Goal: Check status

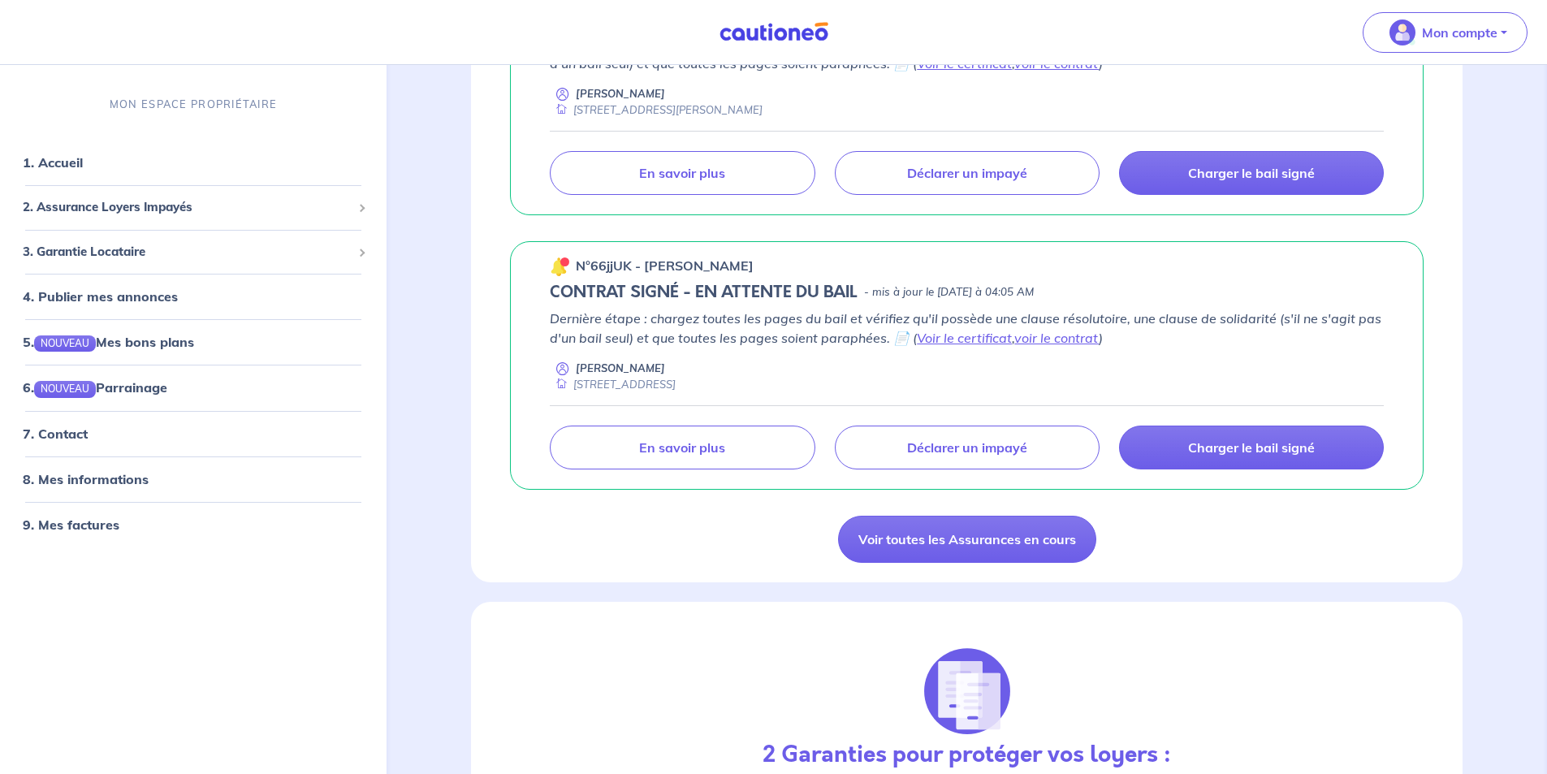
scroll to position [731, 0]
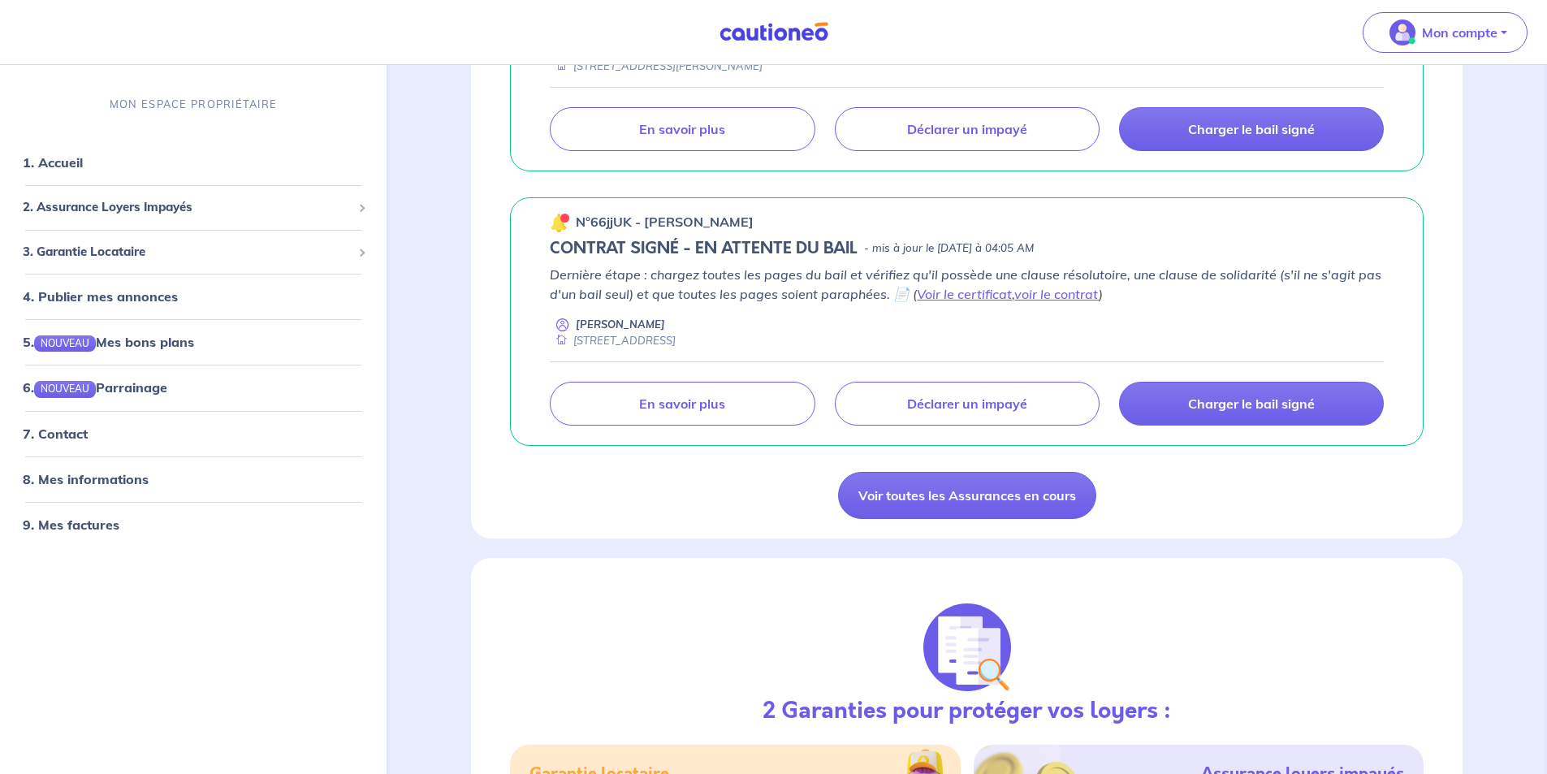
click at [568, 519] on div "Assurance Loyer Impayé MES GARANTIES EN COURS Les dernières mises à jours [PERS…" at bounding box center [966, 15] width 991 height 1045
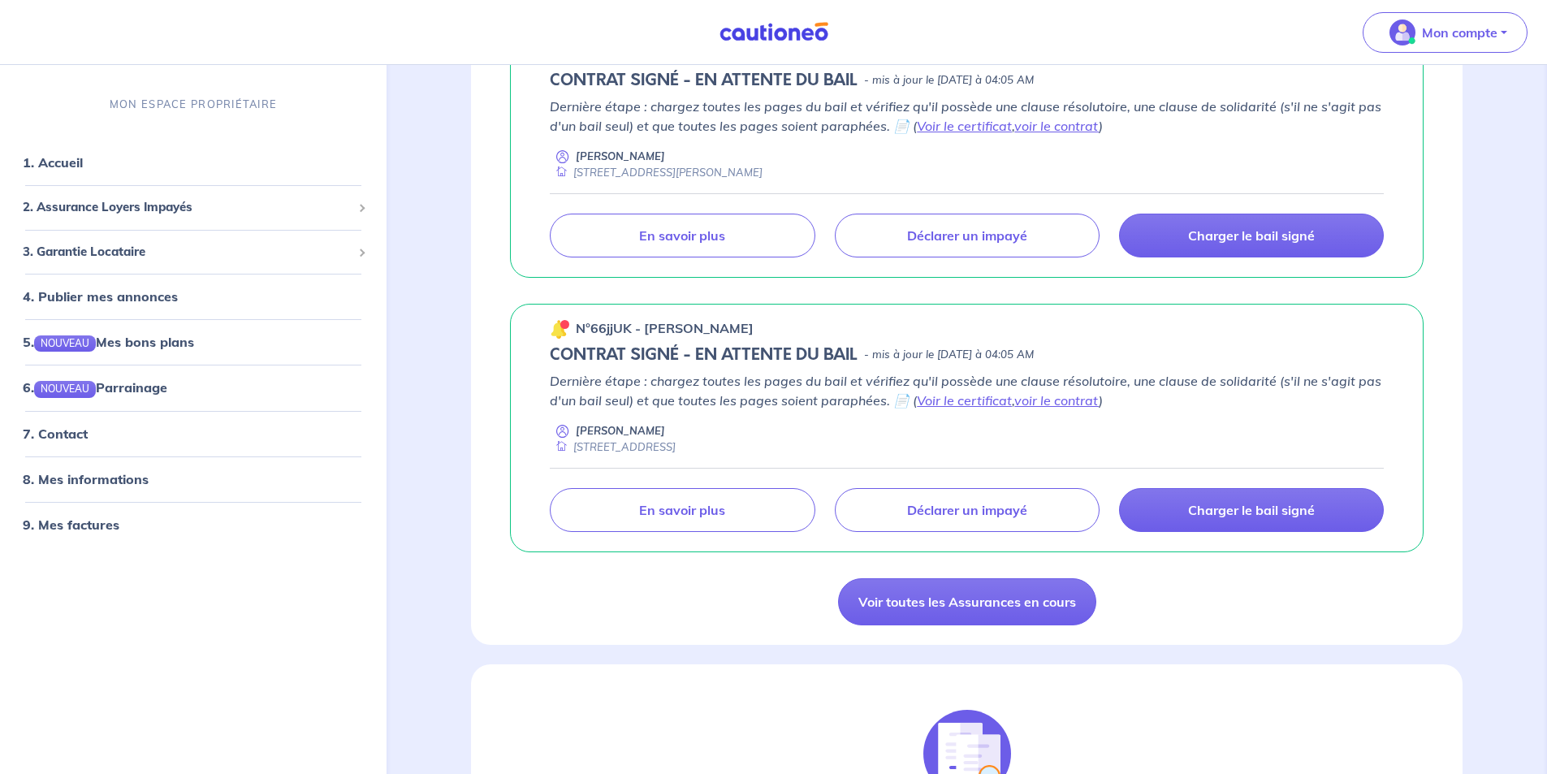
scroll to position [487, 0]
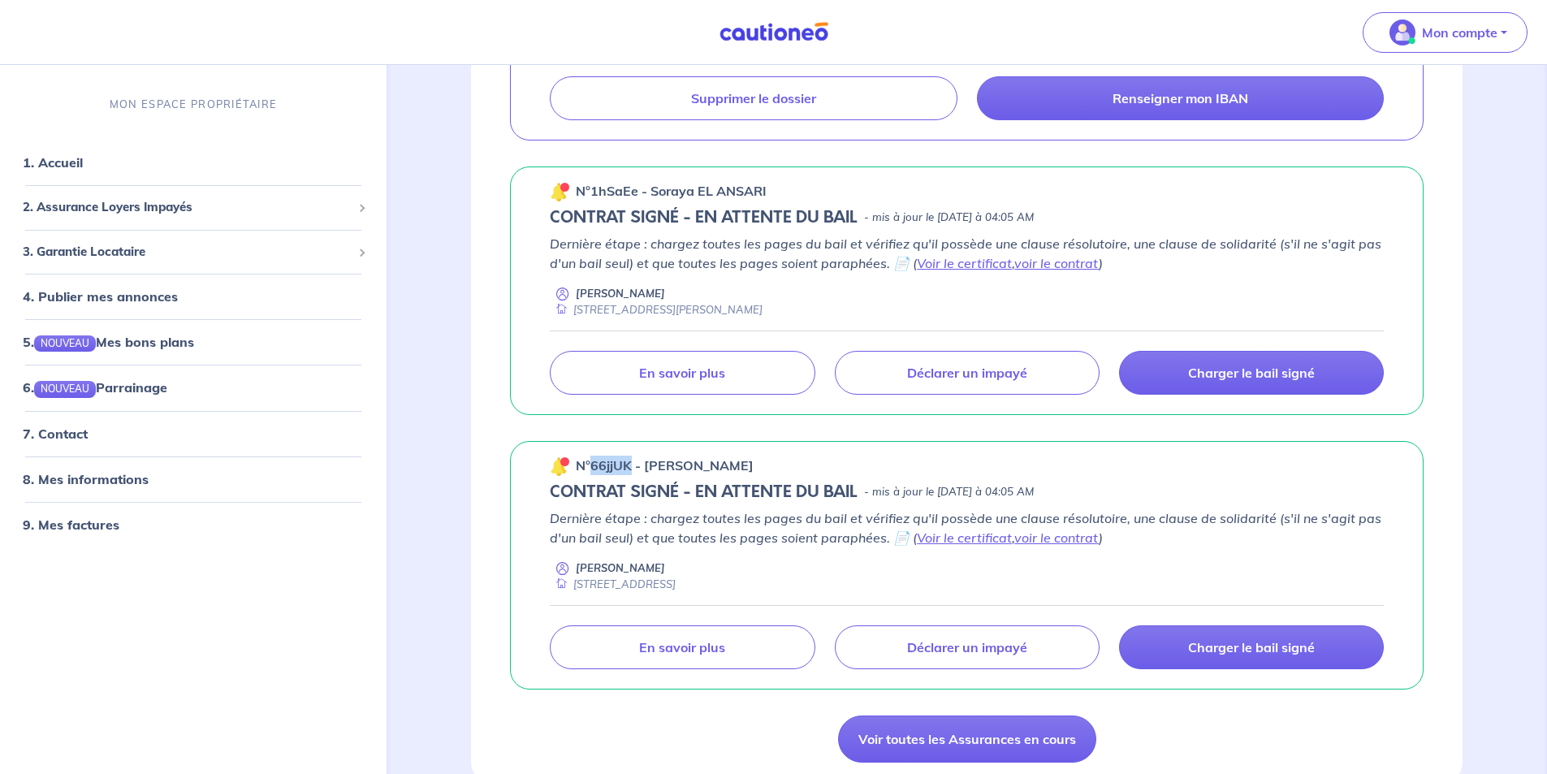
drag, startPoint x: 628, startPoint y: 484, endPoint x: 591, endPoint y: 486, distance: 37.4
click at [591, 475] on p "n°66jjUK - [PERSON_NAME]" at bounding box center [665, 464] width 178 height 19
drag, startPoint x: 545, startPoint y: 511, endPoint x: 612, endPoint y: 501, distance: 68.2
click at [612, 501] on div "n°66jjUK - [PERSON_NAME] CONTRAT SIGNÉ - EN ATTENTE DU BAIL - mis à jour le [DA…" at bounding box center [966, 565] width 913 height 248
drag, startPoint x: 637, startPoint y: 507, endPoint x: 615, endPoint y: 510, distance: 22.9
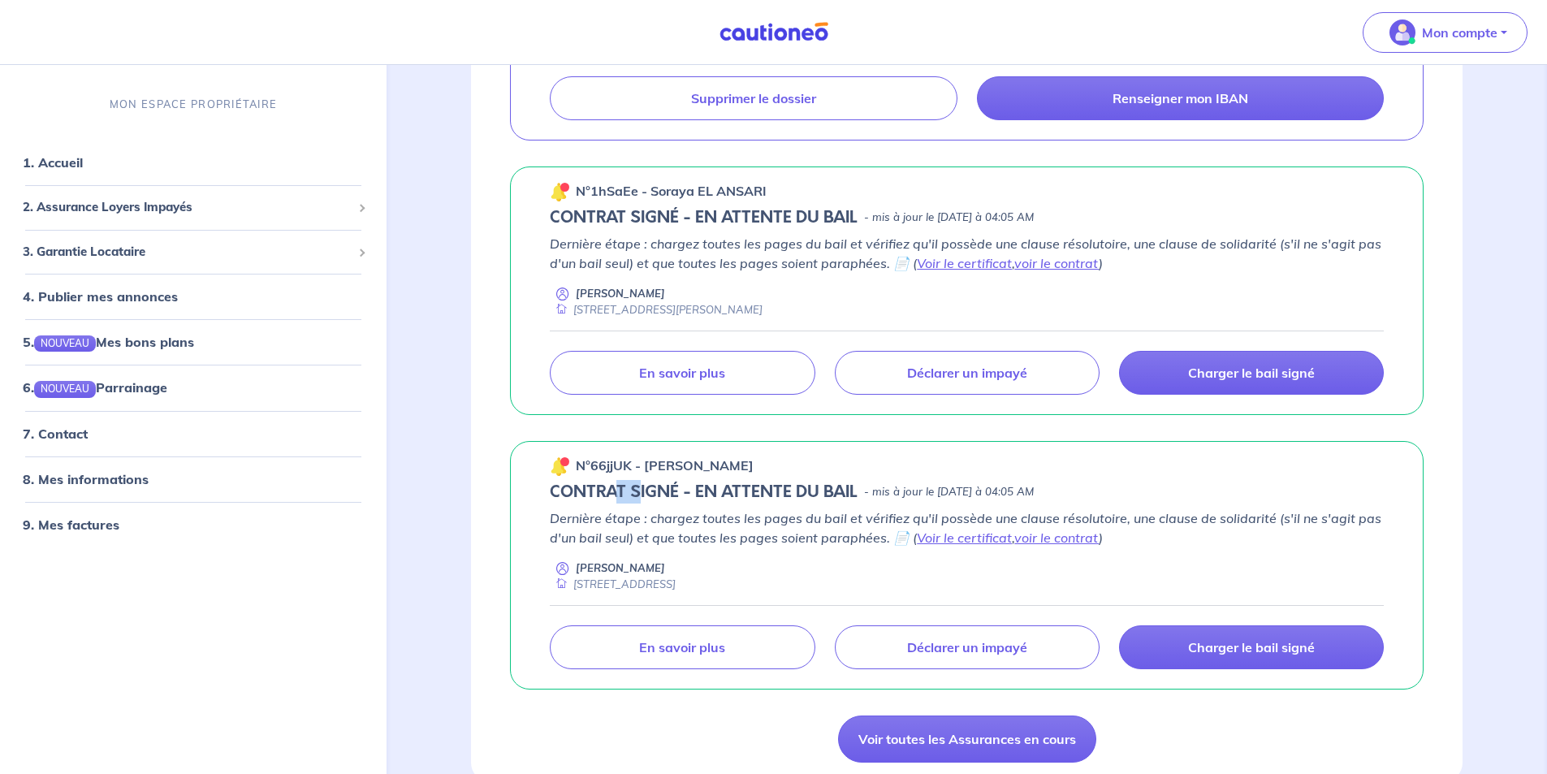
click at [615, 502] on h5 "CONTRAT SIGNÉ - EN ATTENTE DU BAIL" at bounding box center [704, 491] width 308 height 19
click at [631, 502] on h5 "CONTRAT SIGNÉ - EN ATTENTE DU BAIL" at bounding box center [704, 491] width 308 height 19
drag, startPoint x: 620, startPoint y: 513, endPoint x: 644, endPoint y: 509, distance: 23.9
click at [644, 502] on h5 "CONTRAT SIGNÉ - EN ATTENTE DU BAIL" at bounding box center [704, 491] width 308 height 19
click at [645, 502] on h5 "CONTRAT SIGNÉ - EN ATTENTE DU BAIL" at bounding box center [704, 491] width 308 height 19
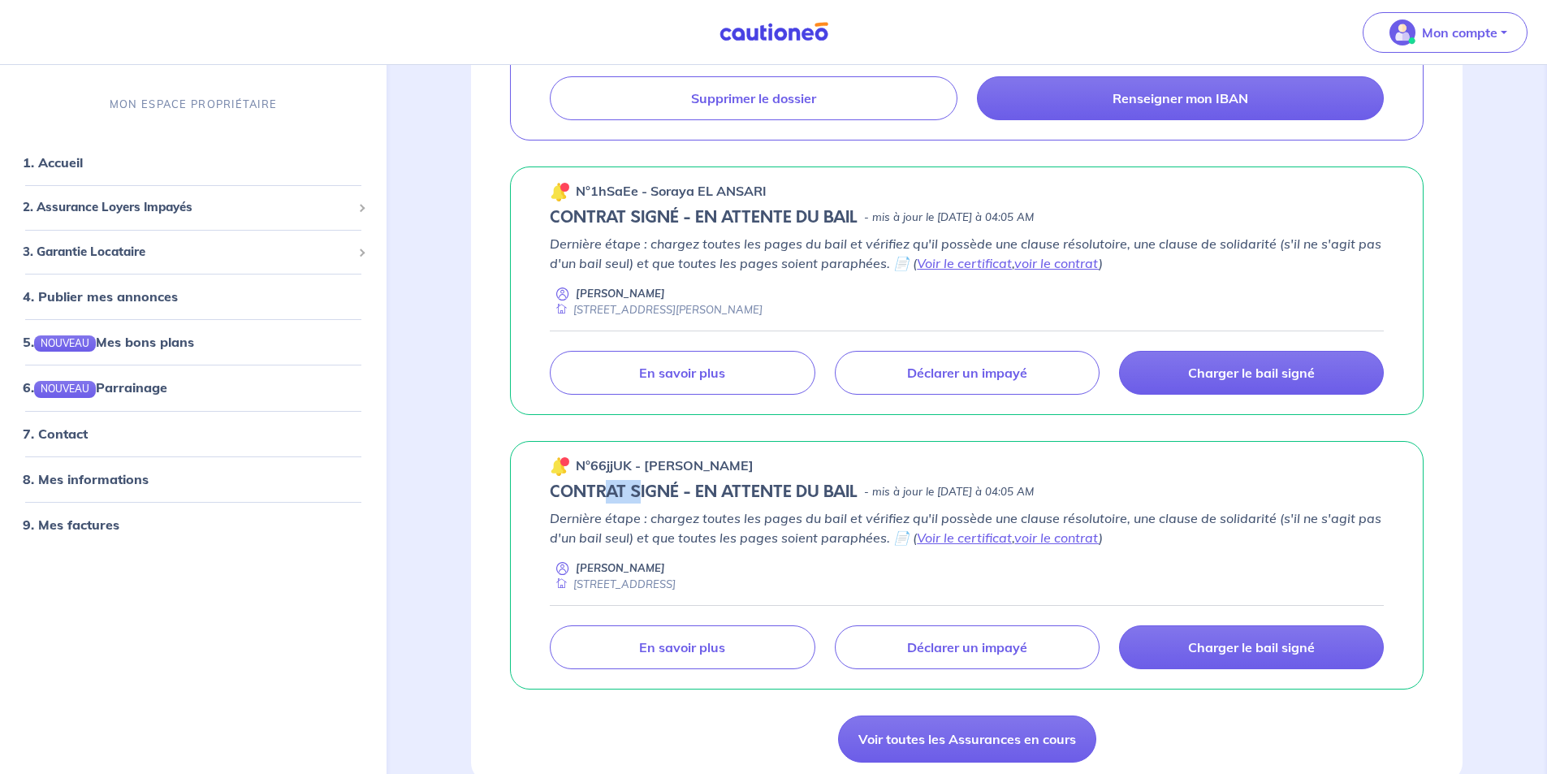
drag, startPoint x: 637, startPoint y: 516, endPoint x: 607, endPoint y: 515, distance: 30.1
click at [607, 502] on h5 "CONTRAT SIGNÉ - EN ATTENTE DU BAIL" at bounding box center [704, 491] width 308 height 19
click at [627, 502] on h5 "CONTRAT SIGNÉ - EN ATTENTE DU BAIL" at bounding box center [704, 491] width 308 height 19
drag, startPoint x: 644, startPoint y: 514, endPoint x: 624, endPoint y: 517, distance: 19.8
click at [624, 502] on h5 "CONTRAT SIGNÉ - EN ATTENTE DU BAIL" at bounding box center [704, 491] width 308 height 19
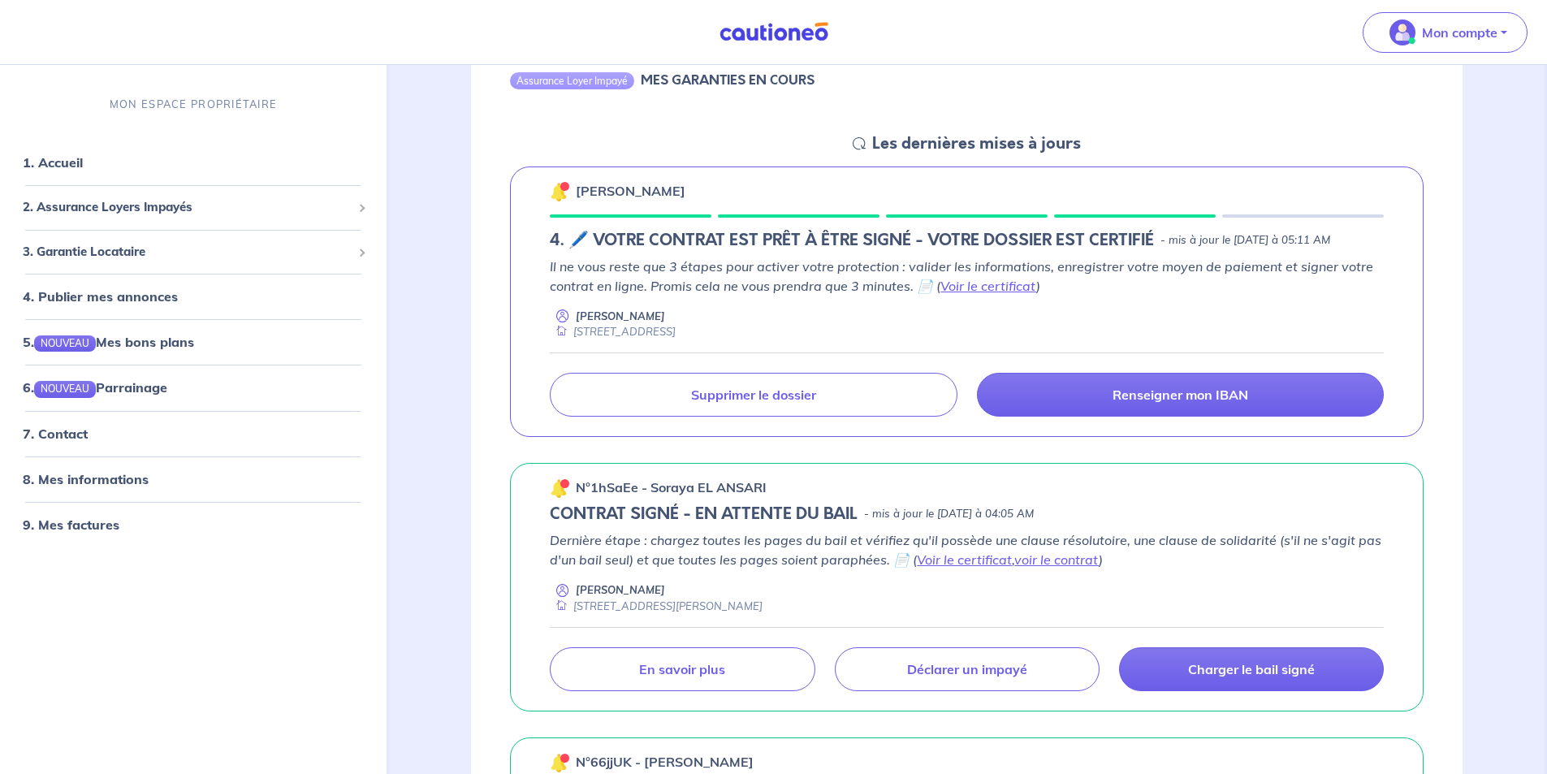
scroll to position [81, 0]
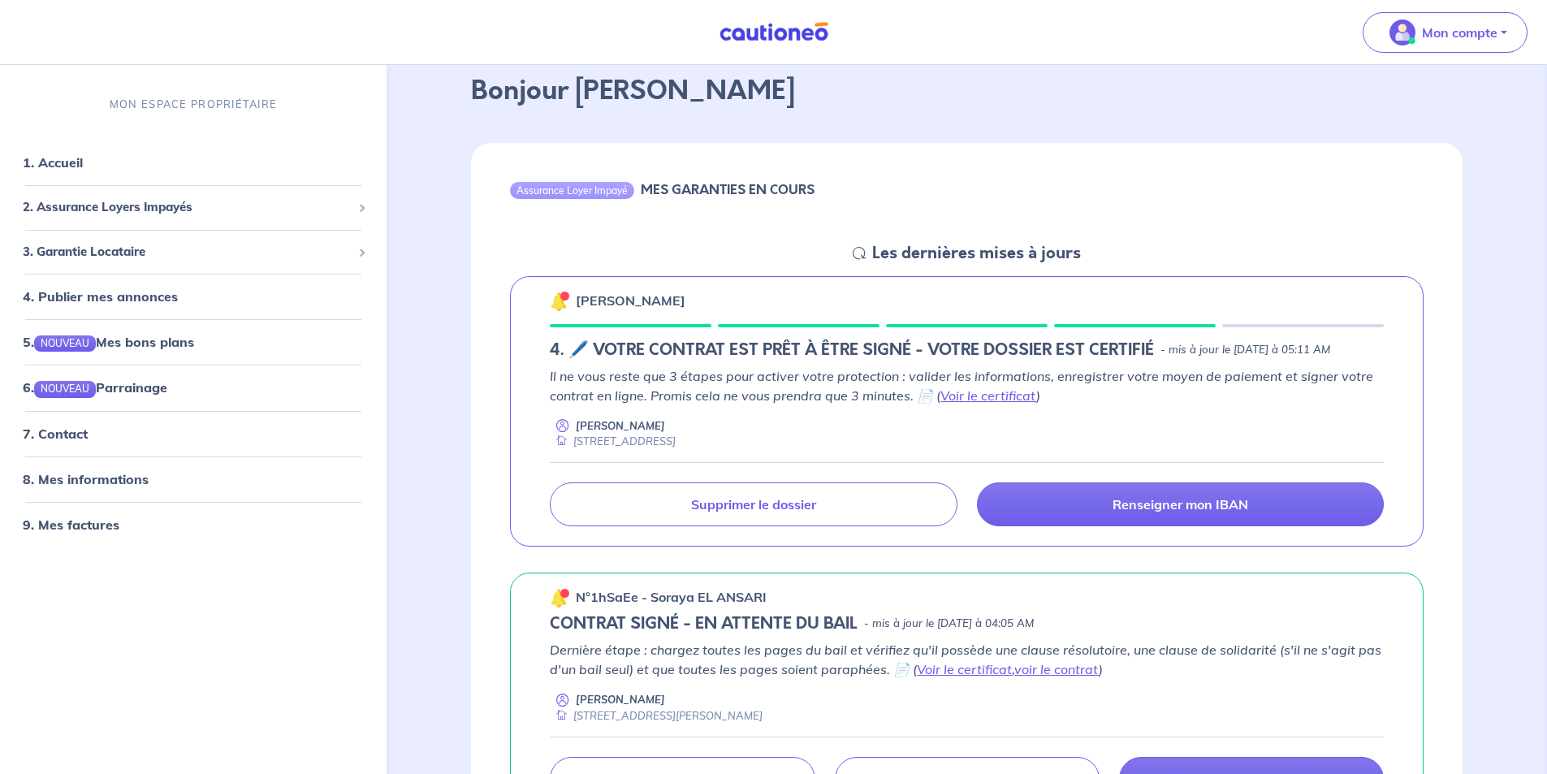
click at [513, 560] on div "Lea TANJAMA 4. 🖊️ VOTRE CONTRAT EST PRÊT À ÊTRE SIGNÉ - VOTRE DOSSIER EST CERTI…" at bounding box center [966, 411] width 991 height 297
click at [688, 442] on div "Alexandre Bouillard 18 Avenue de la Paix 69650 Saint-Germain-au-Mont-d'Or" at bounding box center [967, 434] width 834 height 32
click at [786, 355] on h5 "4. 🖊️ VOTRE CONTRAT EST PRÊT À ÊTRE SIGNÉ - VOTRE DOSSIER EST CERTIFIÉ" at bounding box center [852, 349] width 604 height 19
click at [959, 263] on div "Lea TANJAMA 4. 🖊️ VOTRE CONTRAT EST PRÊT À ÊTRE SIGNÉ - VOTRE DOSSIER EST CERTI…" at bounding box center [966, 411] width 991 height 297
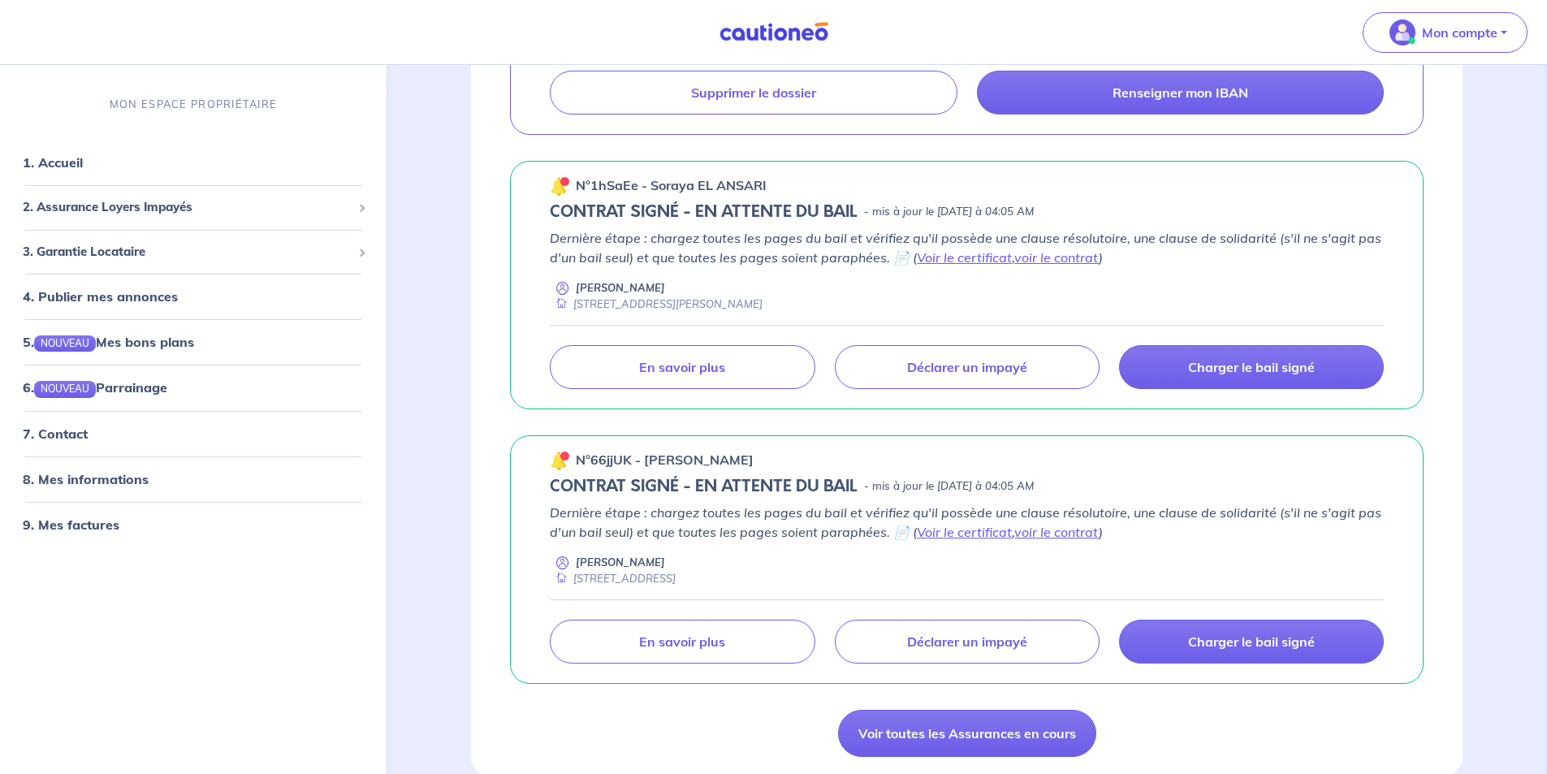
scroll to position [244, 0]
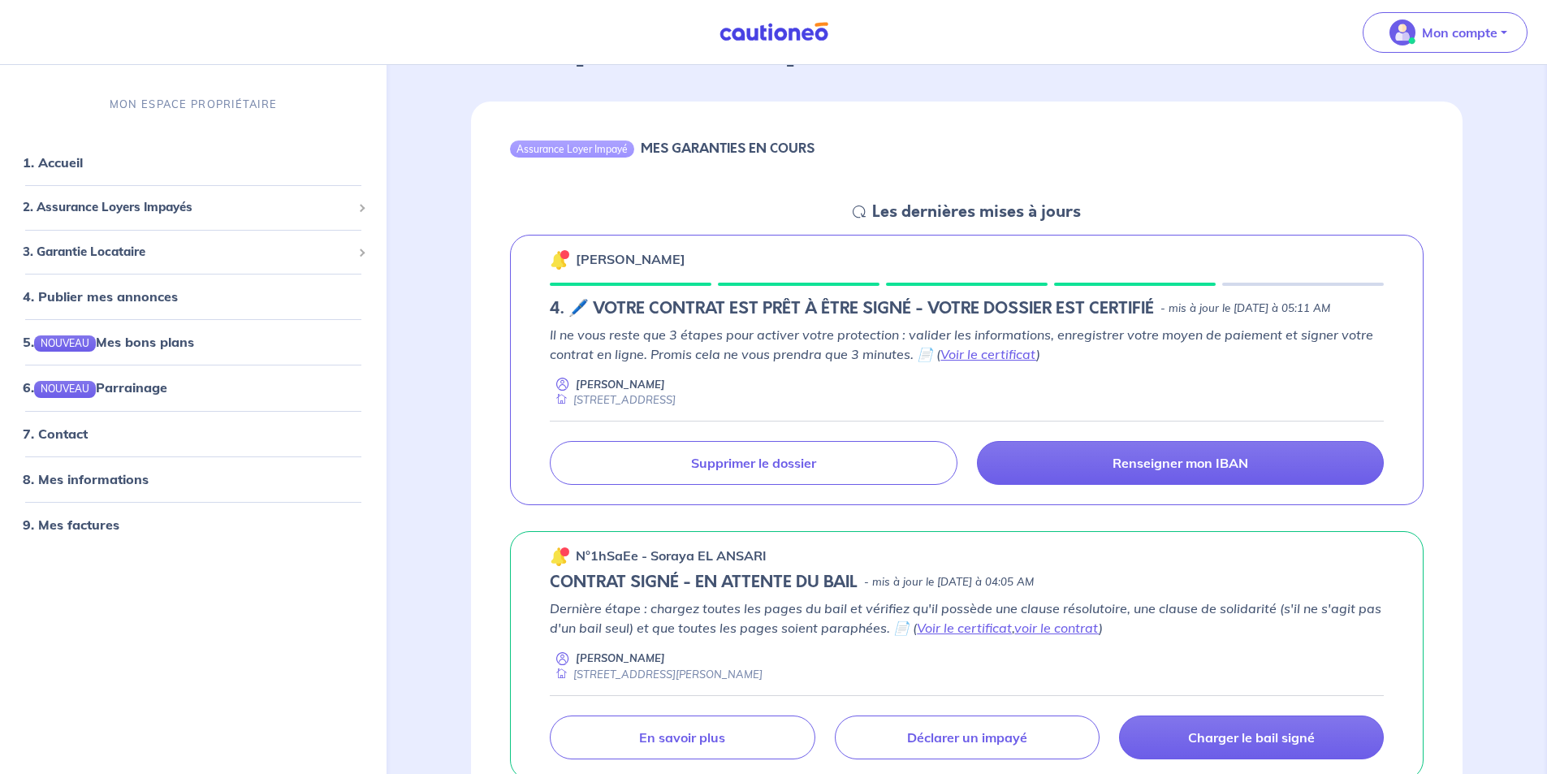
scroll to position [325, 0]
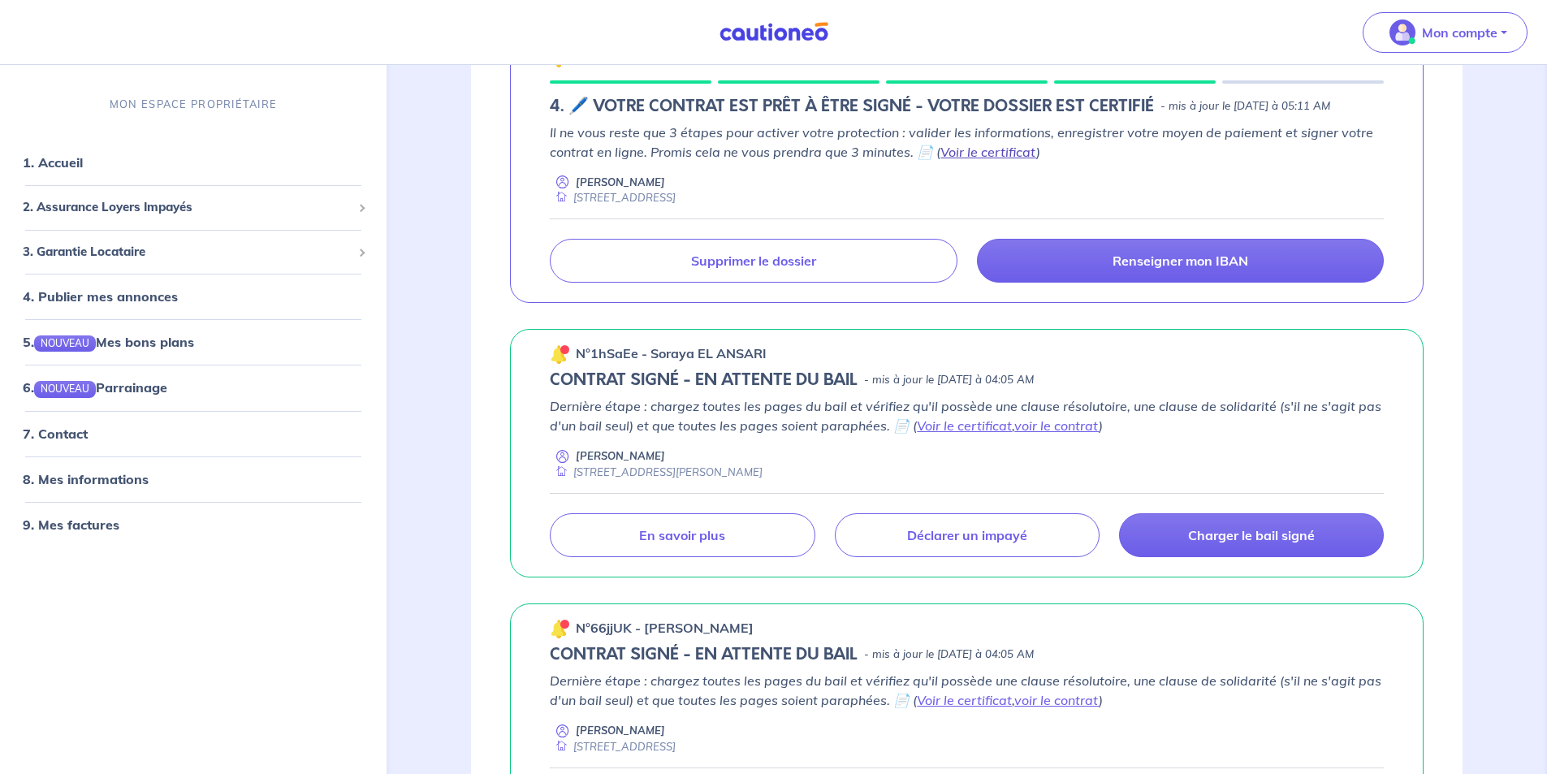
click at [982, 160] on link "Voir le certificat" at bounding box center [988, 152] width 96 height 16
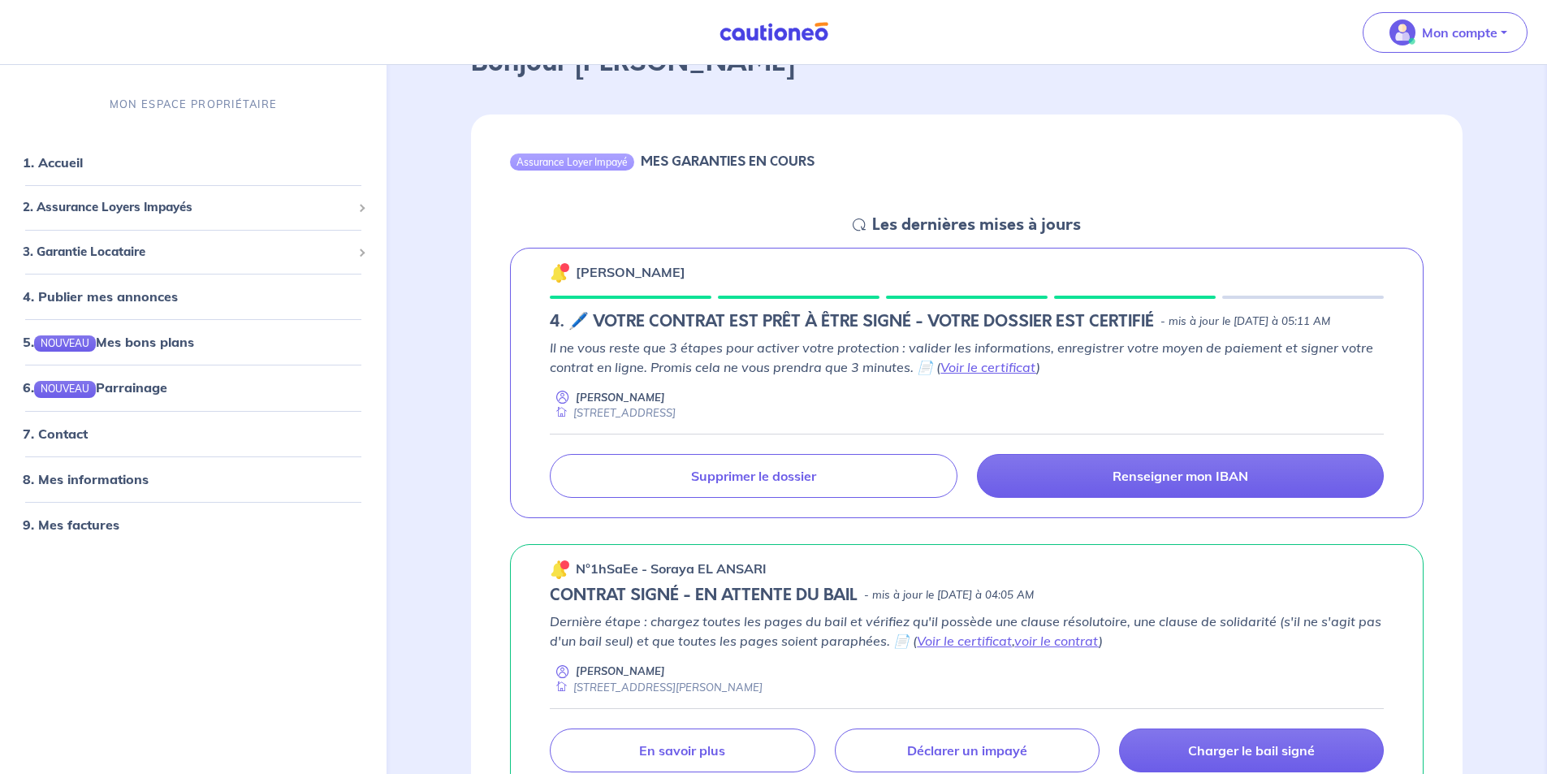
scroll to position [81, 0]
